Goal: Task Accomplishment & Management: Use online tool/utility

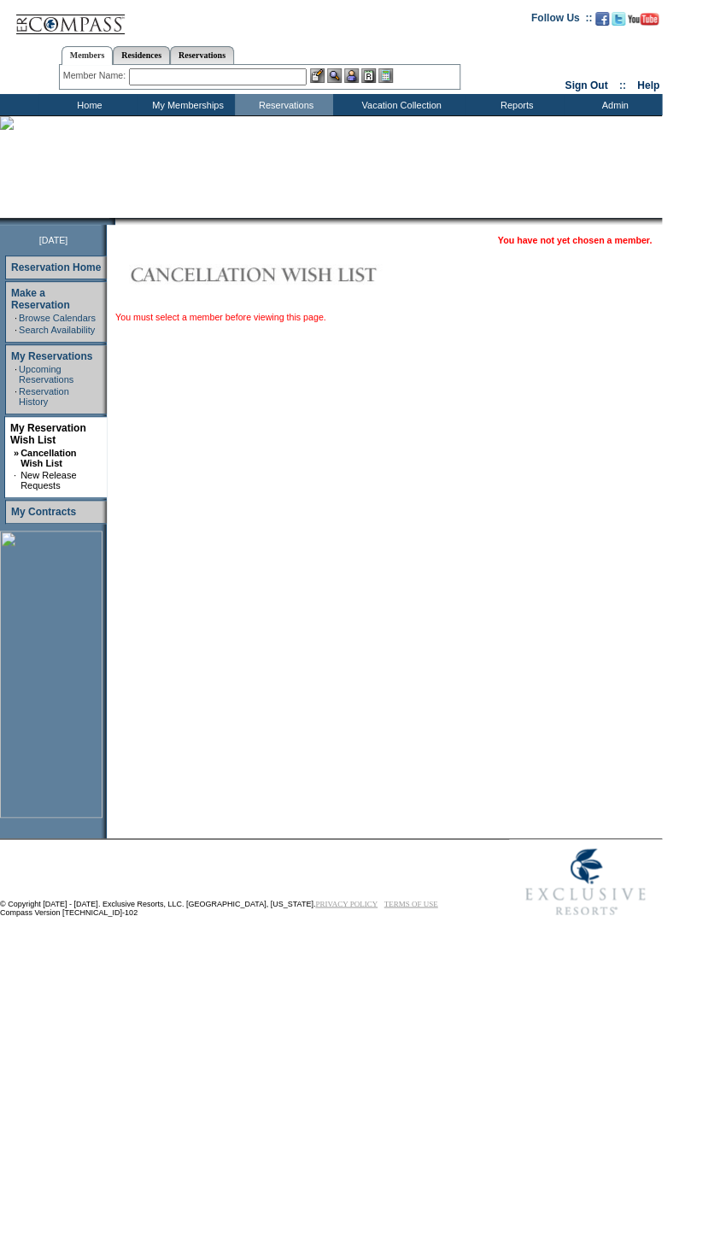
click at [180, 72] on input "text" at bounding box center [218, 76] width 178 height 17
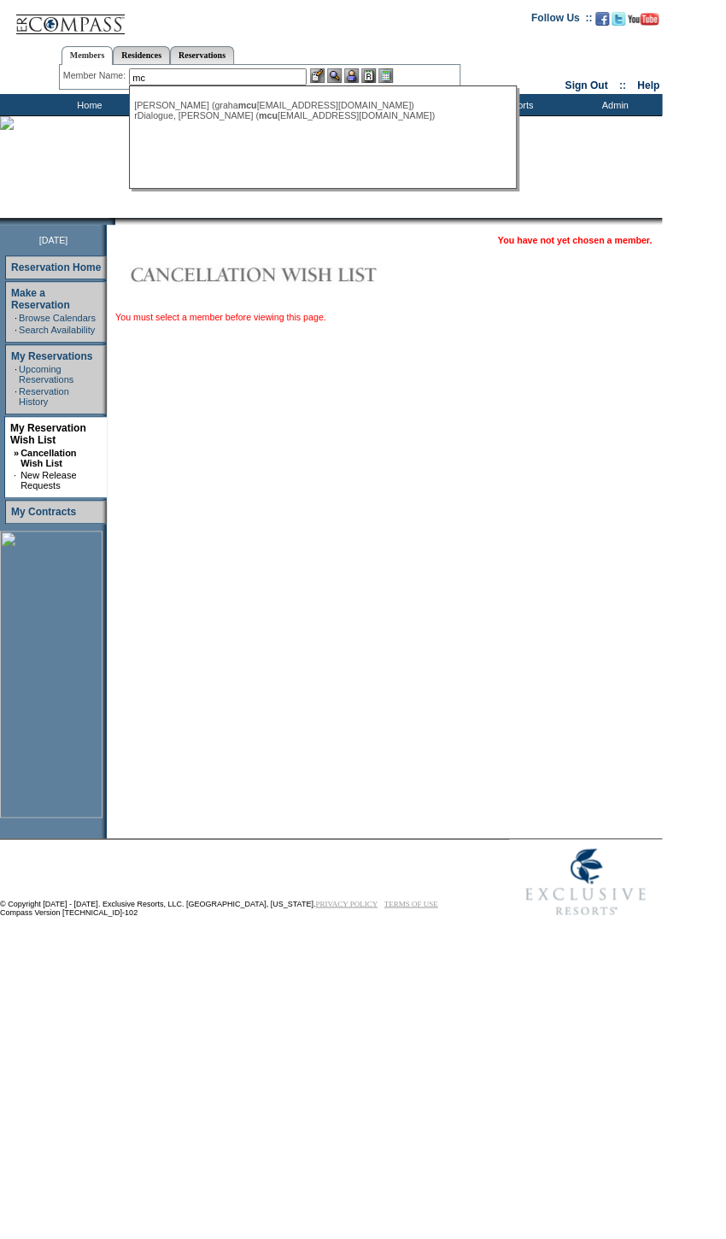
type input "m"
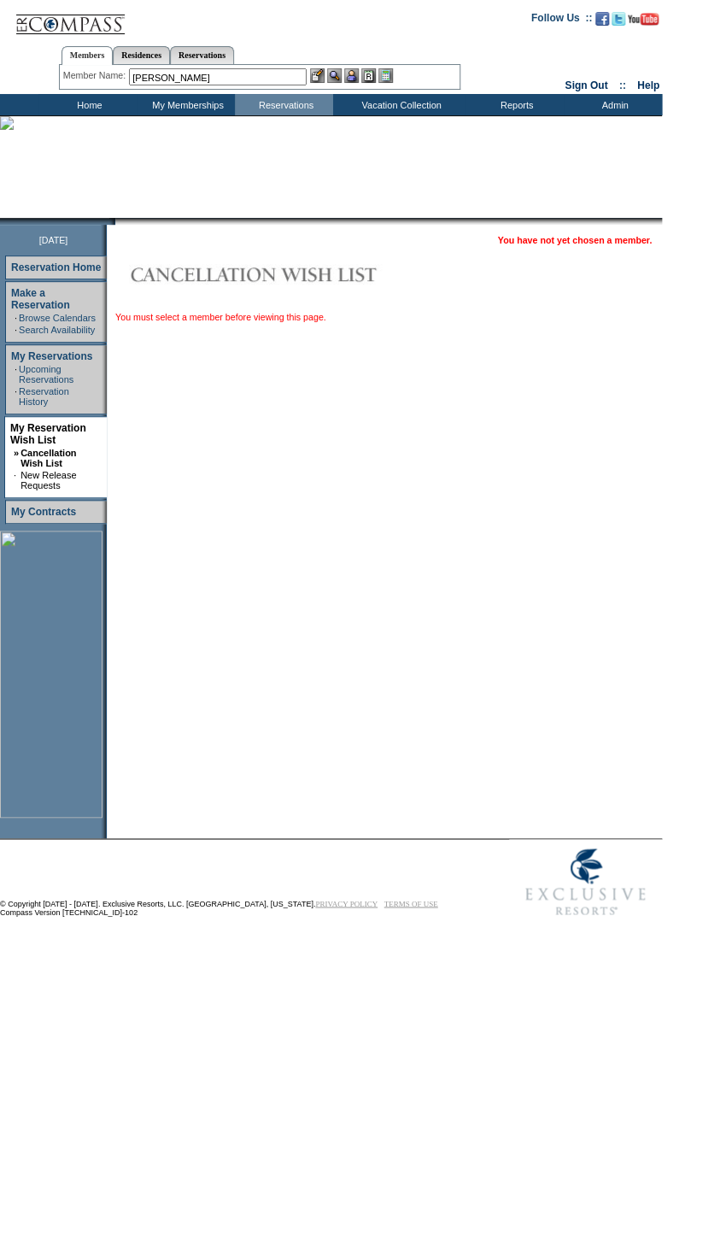
drag, startPoint x: 191, startPoint y: 75, endPoint x: 112, endPoint y: 71, distance: 78.7
click at [112, 71] on div "Member Name: [PERSON_NAME], [PERSON_NAME] (graha mcu [EMAIL_ADDRESS][DOMAIN_NAM…" at bounding box center [259, 76] width 393 height 17
type input "[PERSON_NAME]"
click at [205, 79] on input "text" at bounding box center [218, 76] width 178 height 17
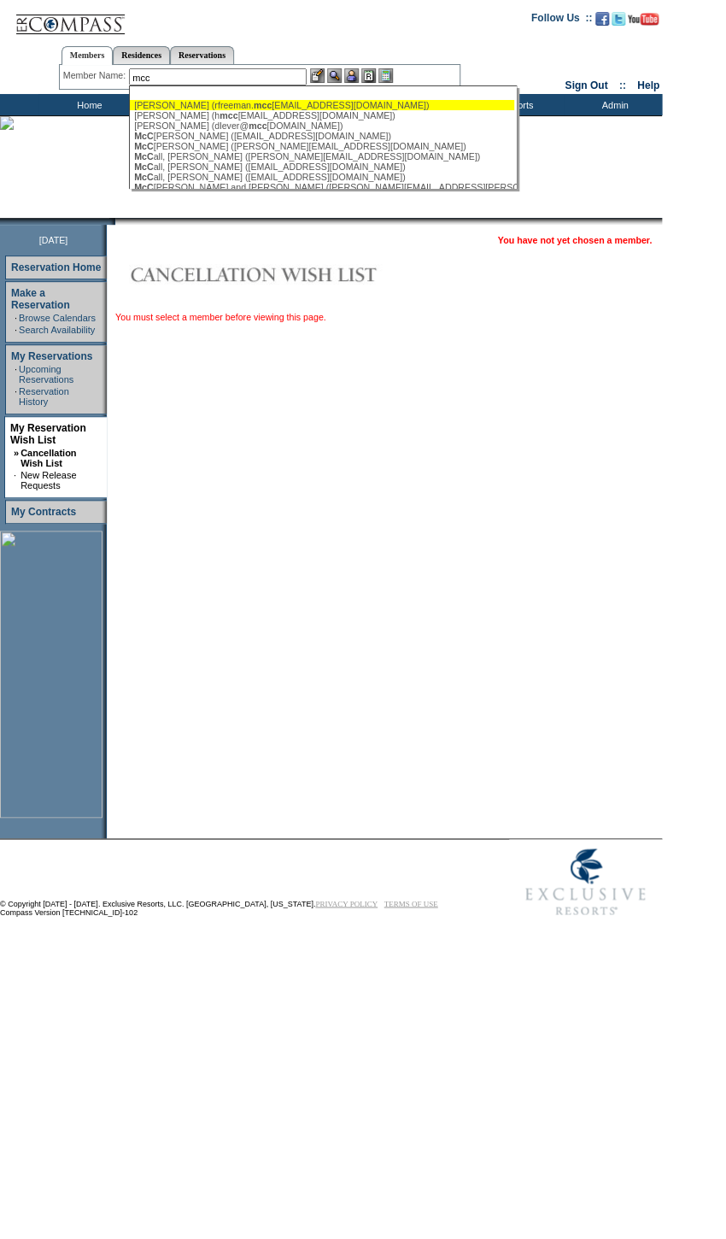
drag, startPoint x: 173, startPoint y: 71, endPoint x: 122, endPoint y: 66, distance: 50.7
click at [122, 66] on div "Member Name: mcc [PERSON_NAME] (rfreeman. mcc [EMAIL_ADDRESS][DOMAIN_NAME]) [PE…" at bounding box center [260, 77] width 402 height 25
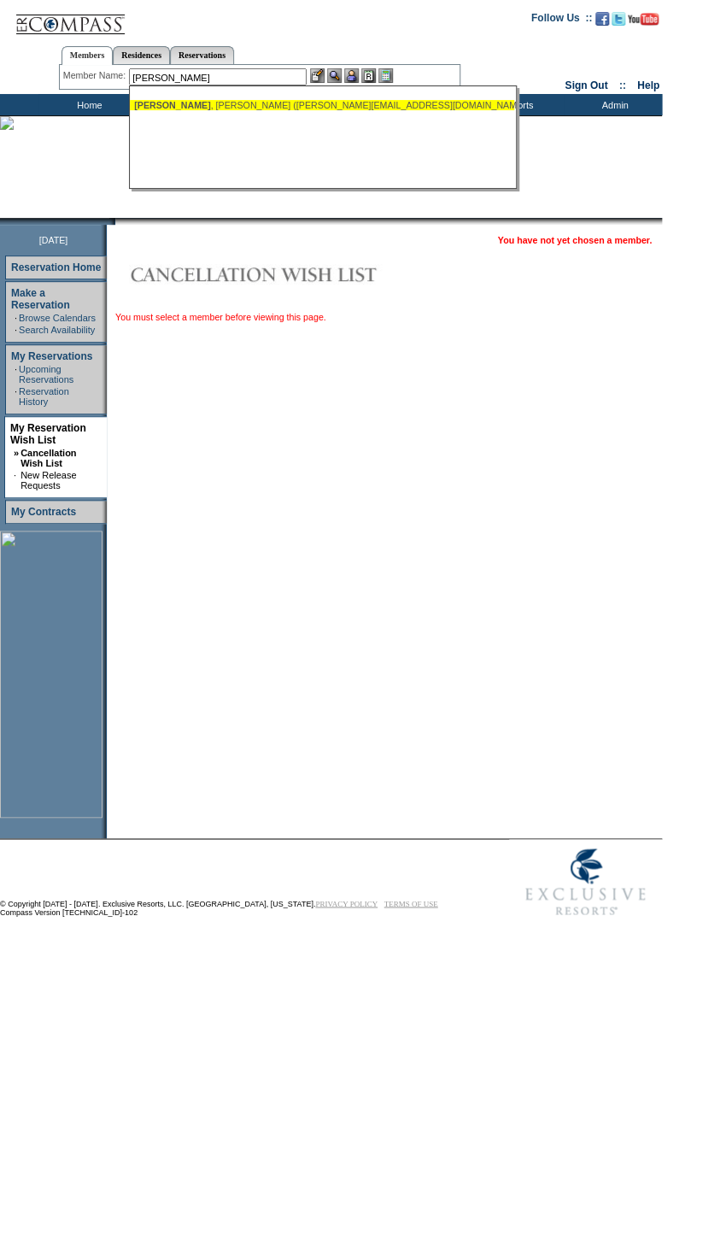
click at [209, 97] on ul "[PERSON_NAME] ([PERSON_NAME][EMAIL_ADDRESS][DOMAIN_NAME])" at bounding box center [322, 105] width 384 height 19
click at [217, 103] on div "[PERSON_NAME] ([PERSON_NAME][EMAIL_ADDRESS][DOMAIN_NAME])" at bounding box center [322, 105] width 376 height 10
type input "[PERSON_NAME] ([PERSON_NAME][EMAIL_ADDRESS][DOMAIN_NAME])"
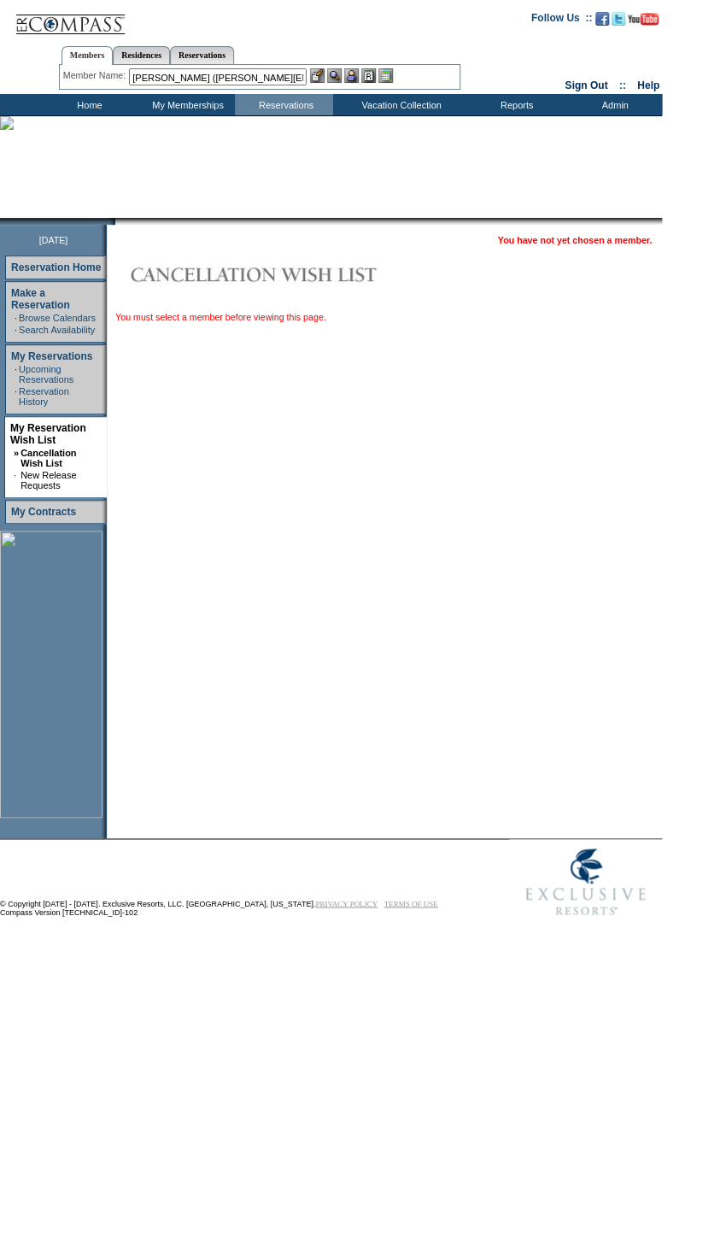
click at [353, 73] on img at bounding box center [351, 75] width 15 height 15
